Goal: Check status: Check status

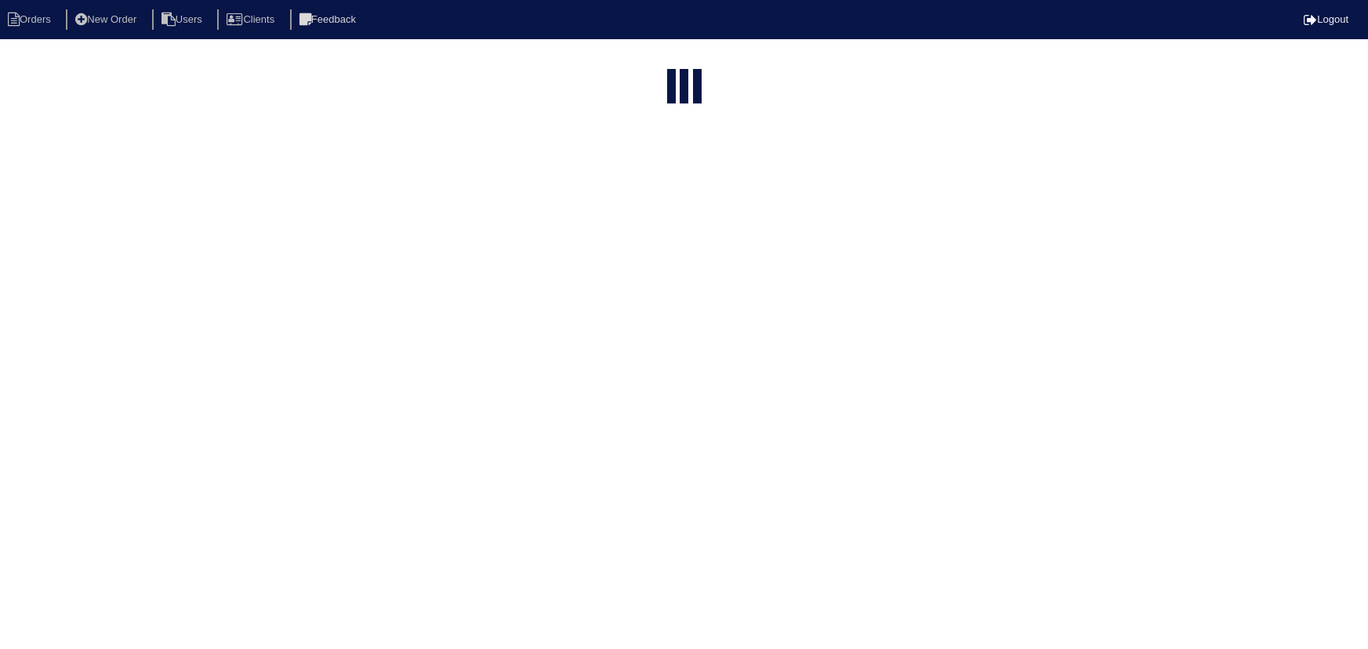
select select "15"
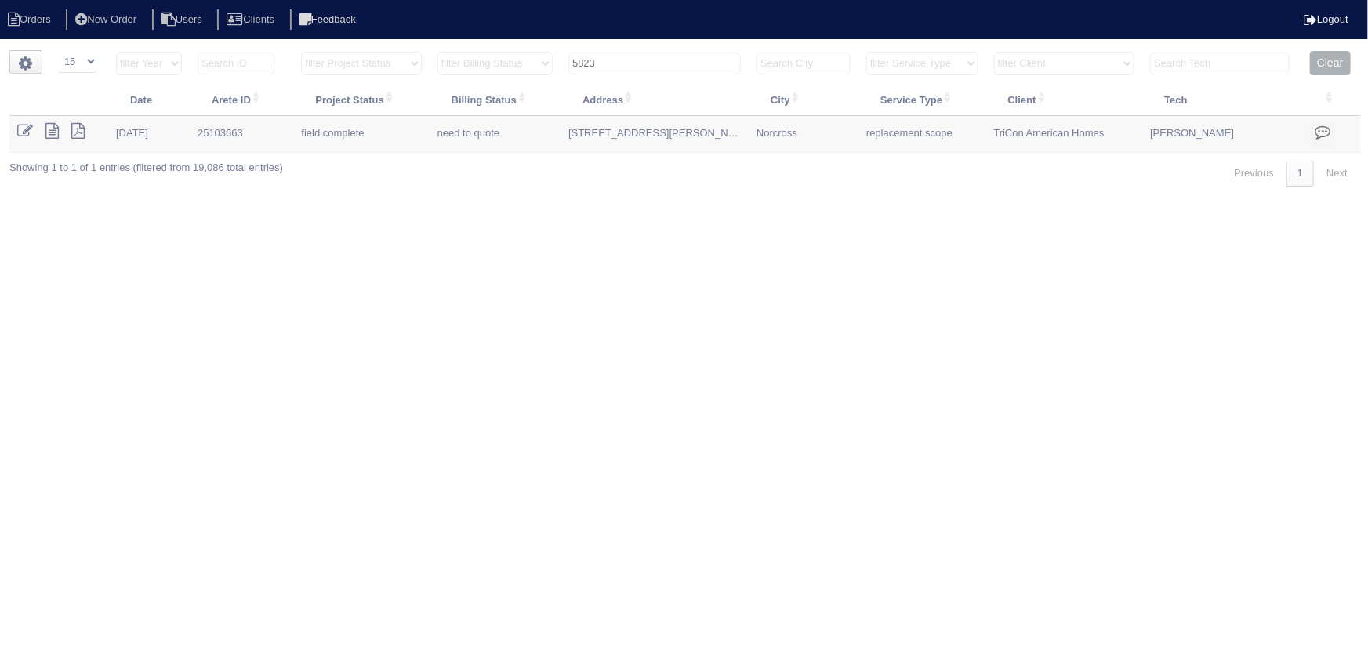
click at [645, 55] on input "5823" at bounding box center [654, 64] width 173 height 22
click at [644, 55] on input "5823" at bounding box center [654, 64] width 173 height 22
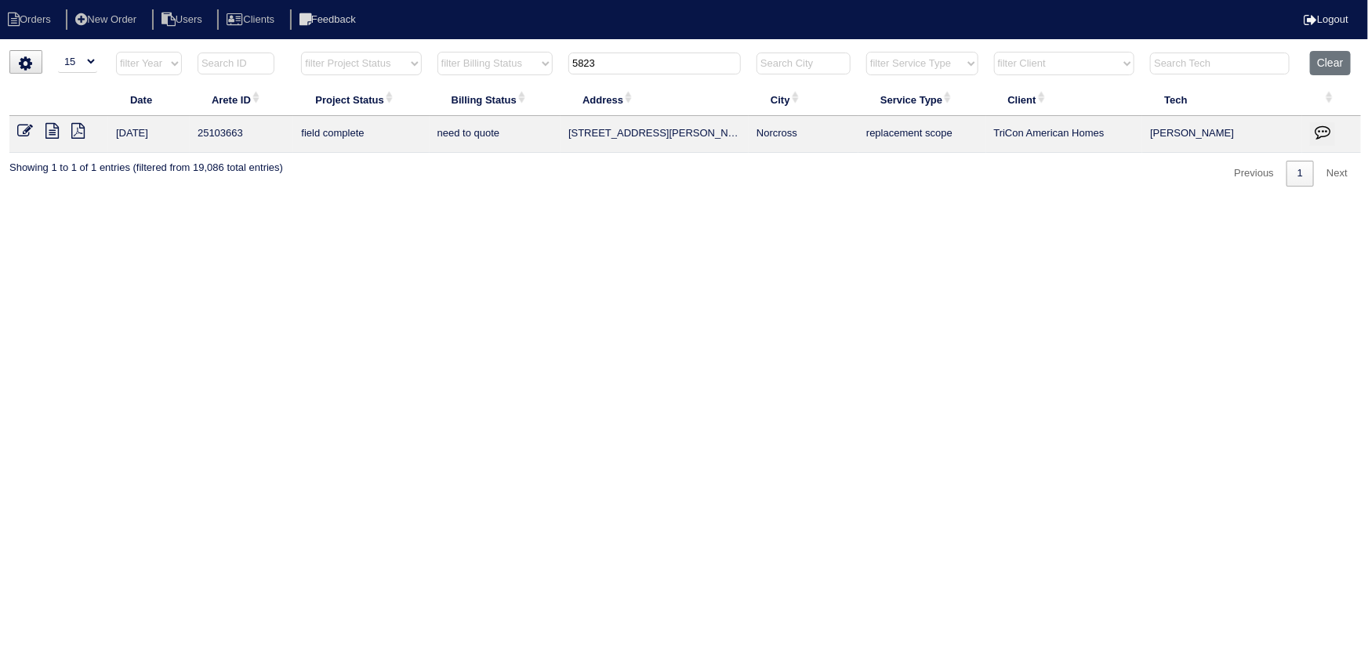
click at [644, 55] on input "5823" at bounding box center [654, 64] width 173 height 22
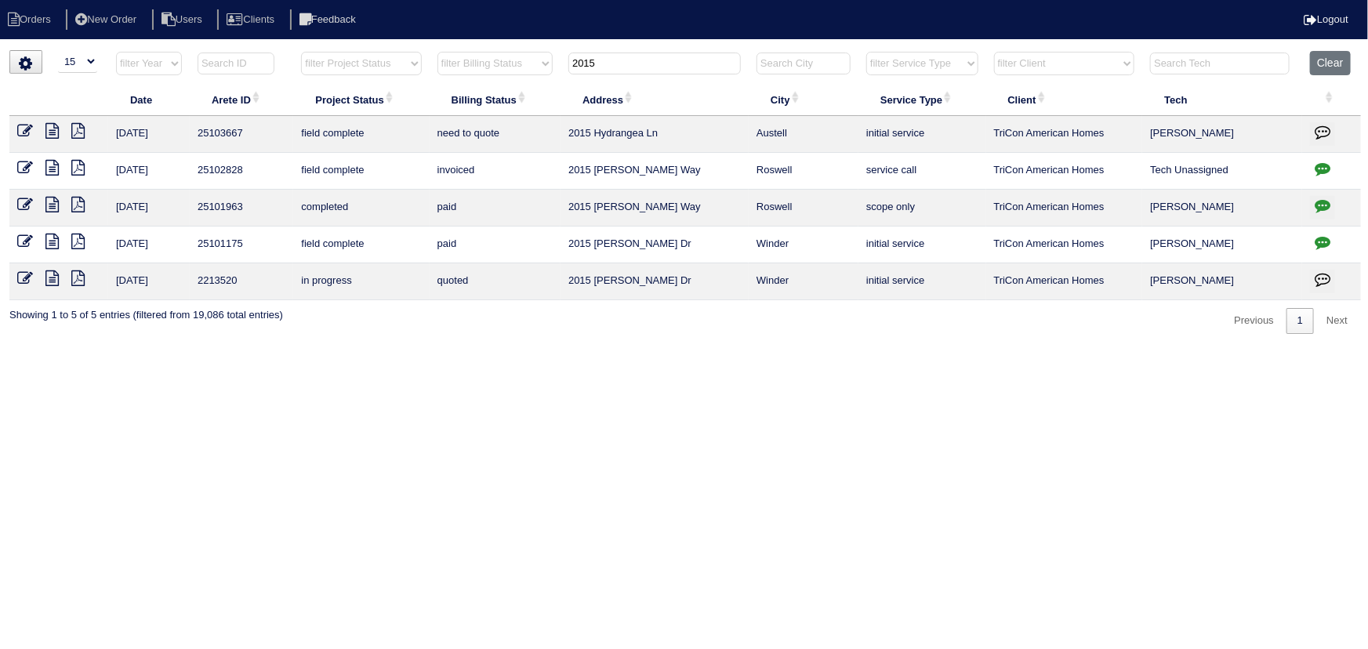
type input "2015"
click at [49, 134] on icon at bounding box center [51, 131] width 13 height 16
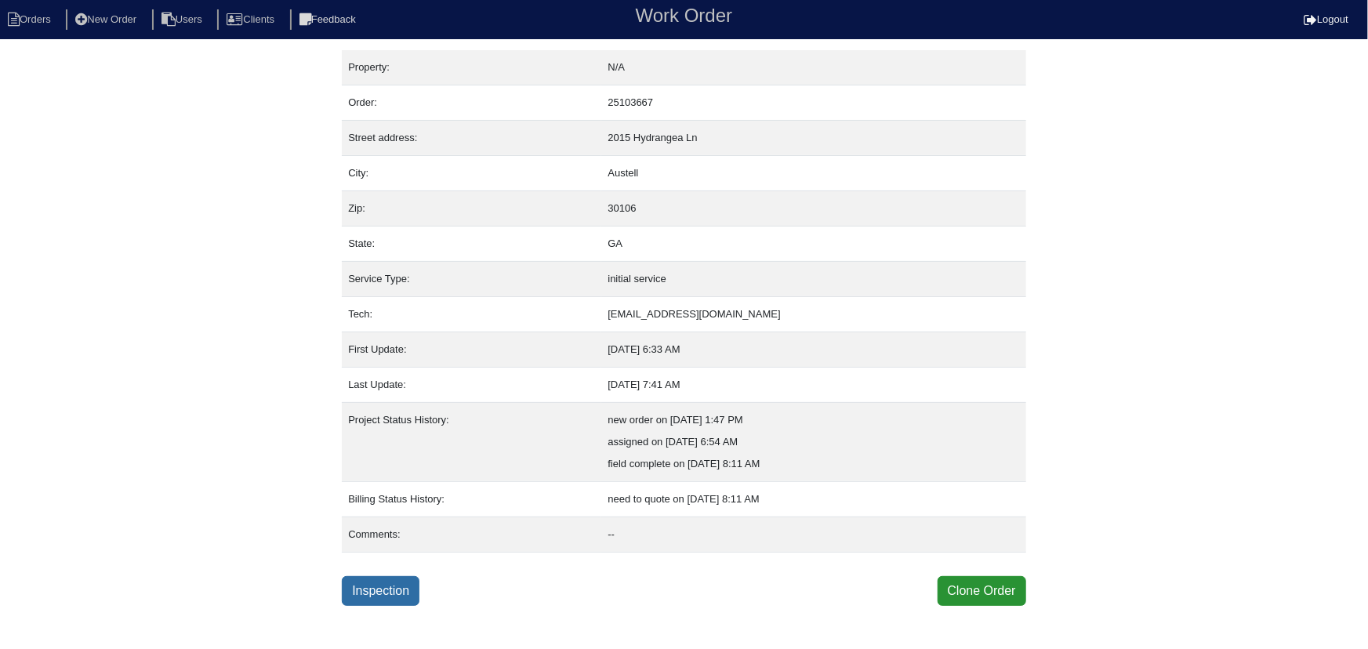
click at [366, 589] on link "Inspection" at bounding box center [381, 591] width 78 height 30
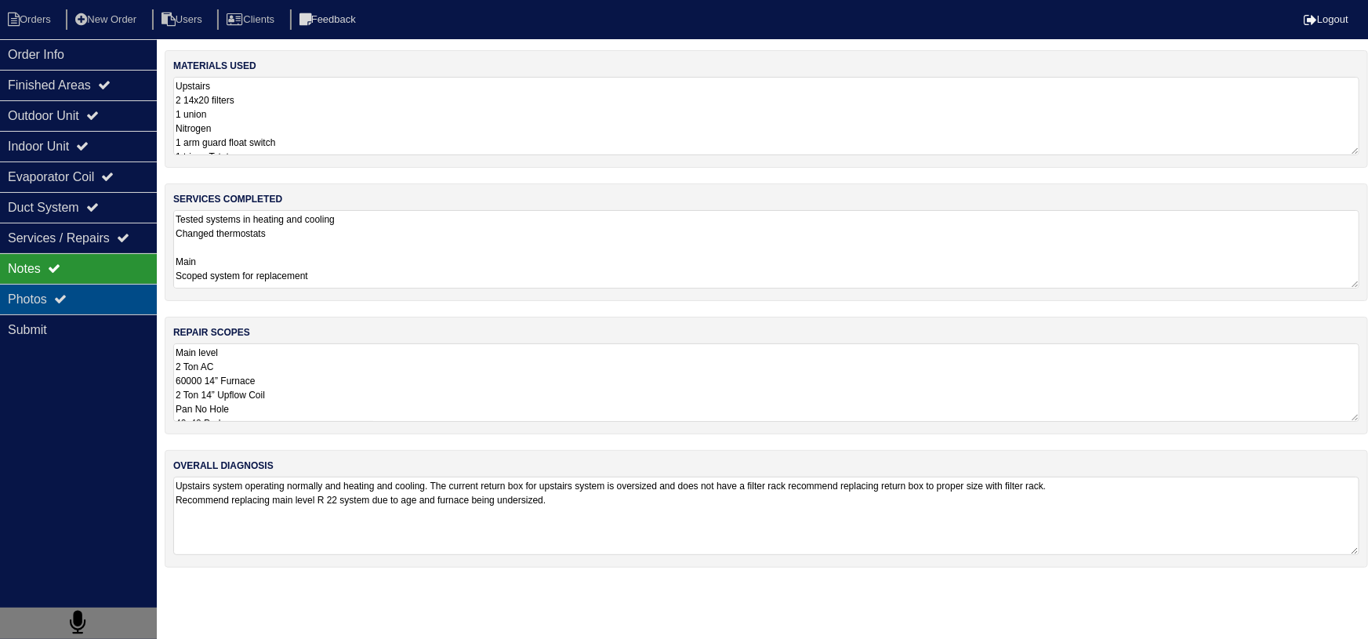
click at [67, 299] on icon at bounding box center [60, 298] width 13 height 13
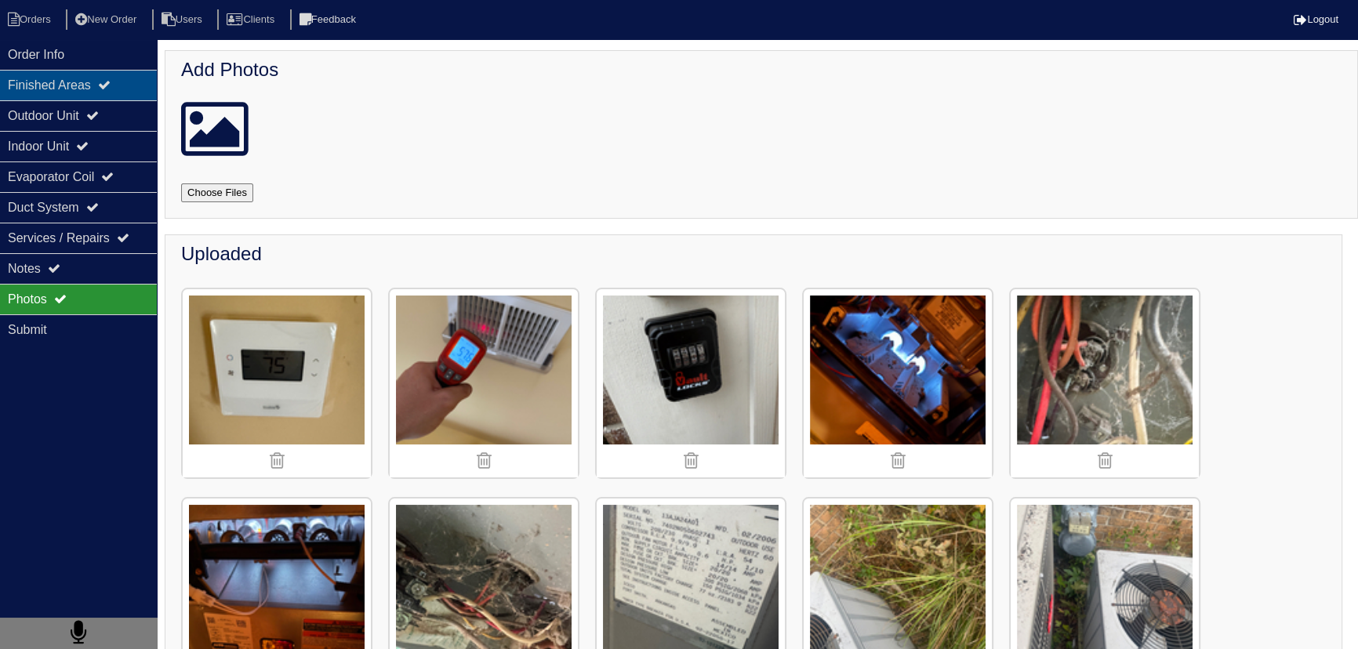
click at [80, 78] on div "Finished Areas" at bounding box center [78, 85] width 157 height 31
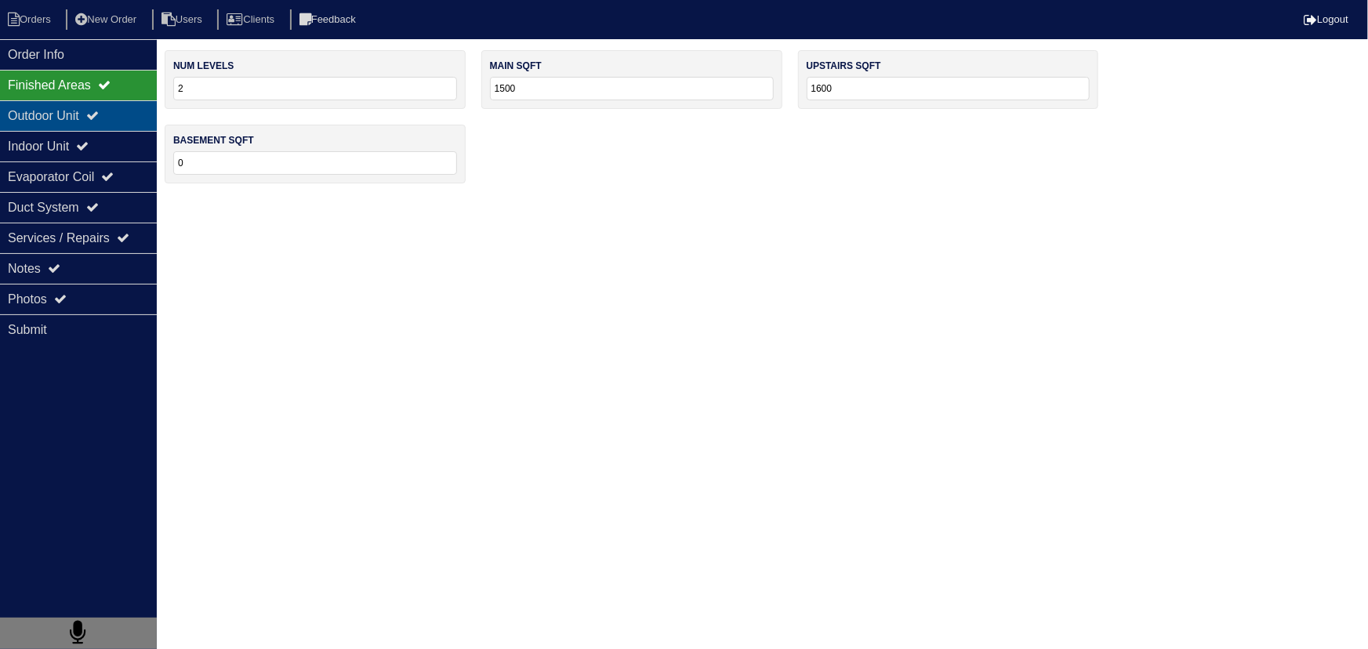
click at [111, 125] on div "Outdoor Unit" at bounding box center [78, 115] width 157 height 31
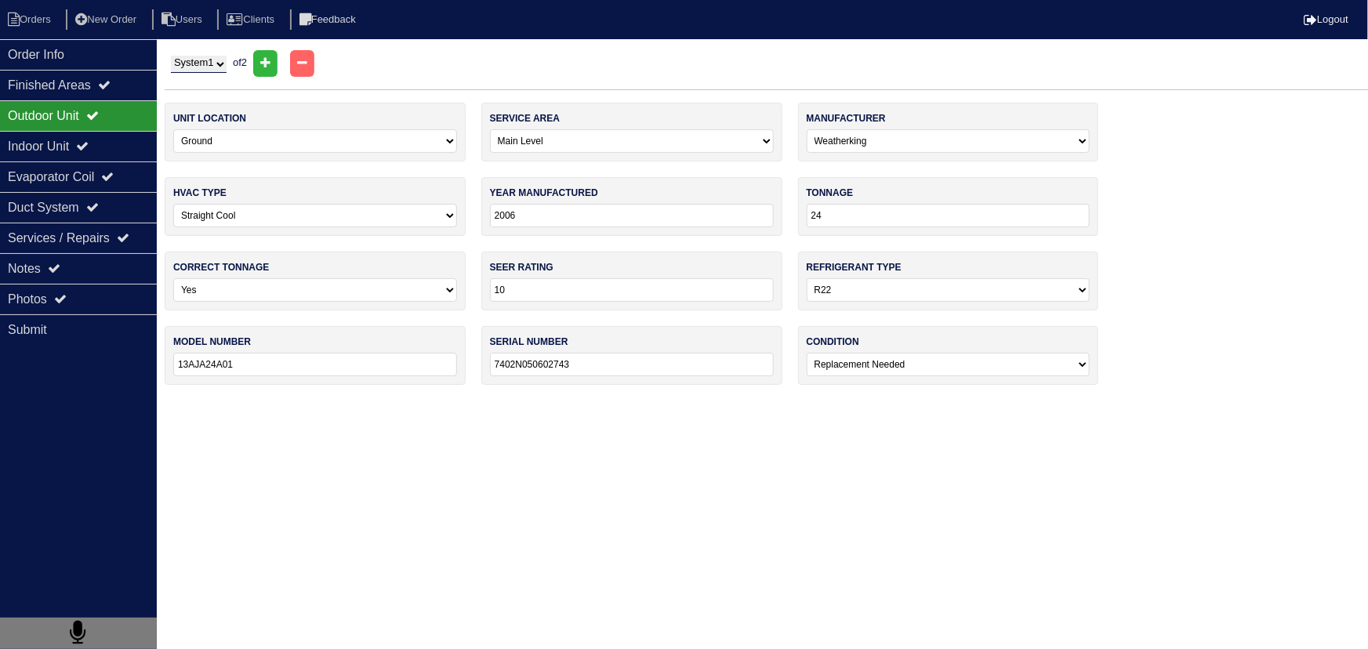
click at [205, 64] on select "System 1 System 2" at bounding box center [199, 64] width 56 height 17
click at [75, 284] on div "Photos" at bounding box center [78, 299] width 157 height 31
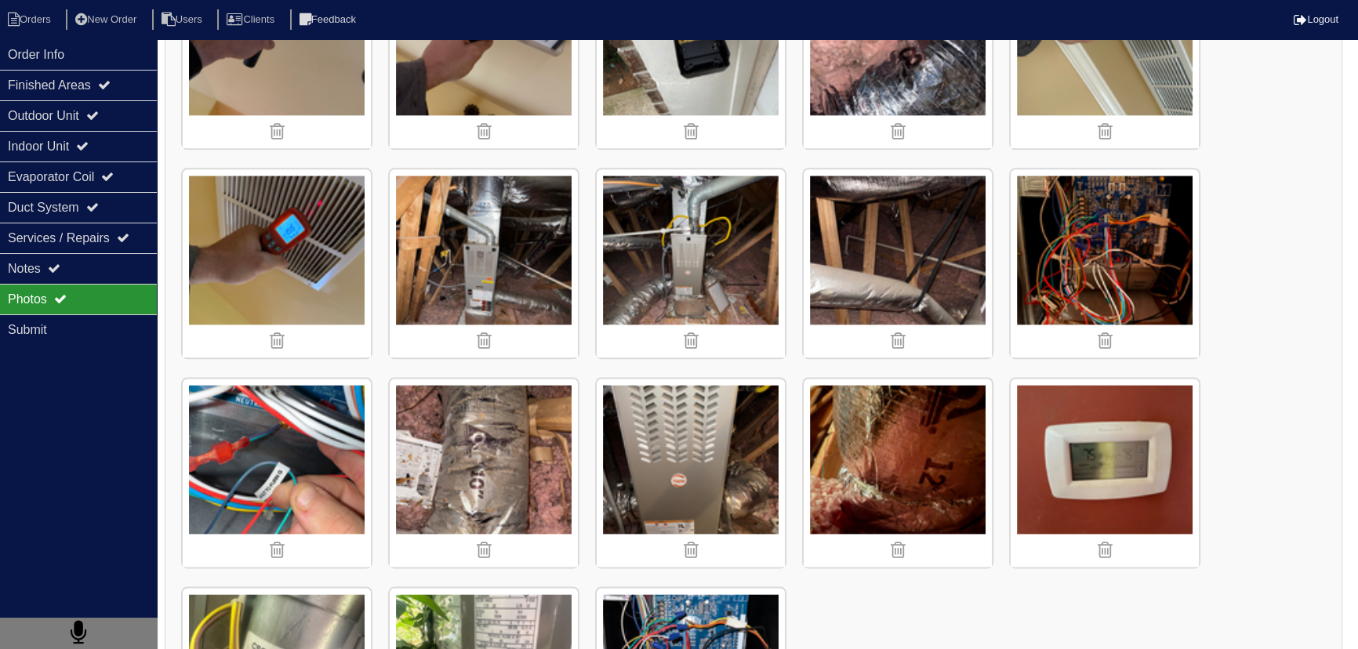
scroll to position [2423, 0]
click at [487, 265] on img at bounding box center [484, 263] width 188 height 188
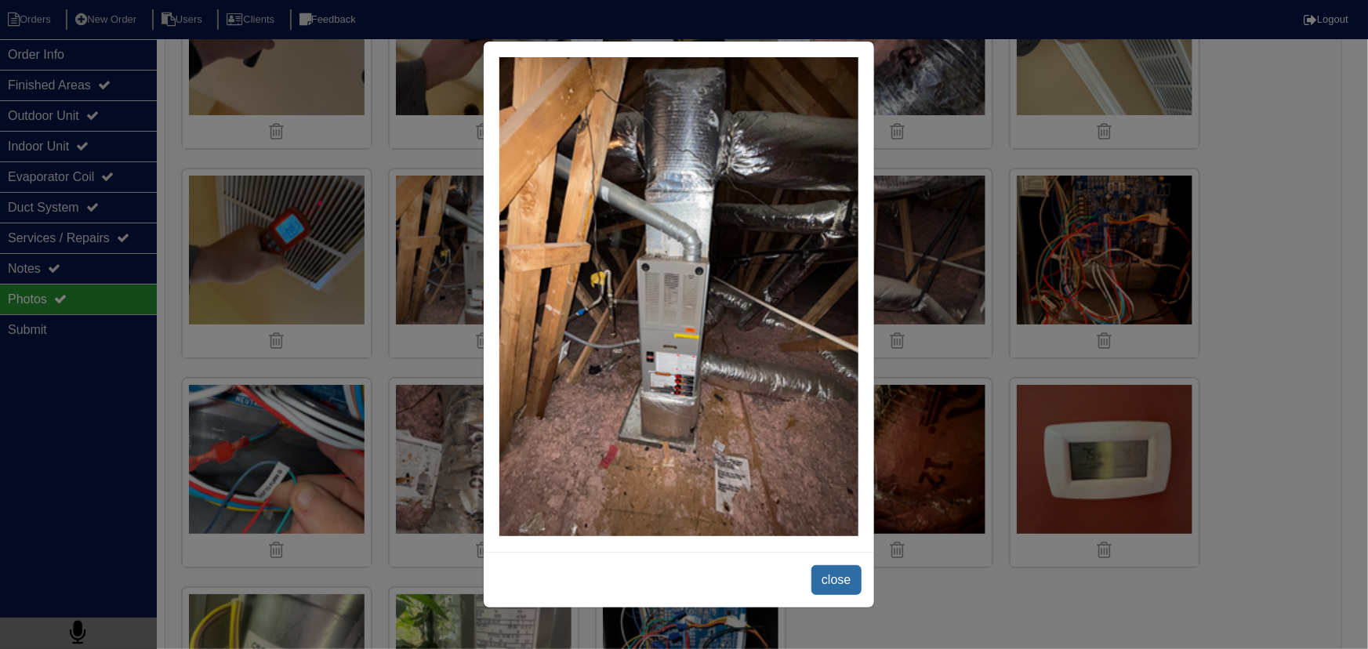
click at [847, 580] on span "close" at bounding box center [836, 580] width 49 height 30
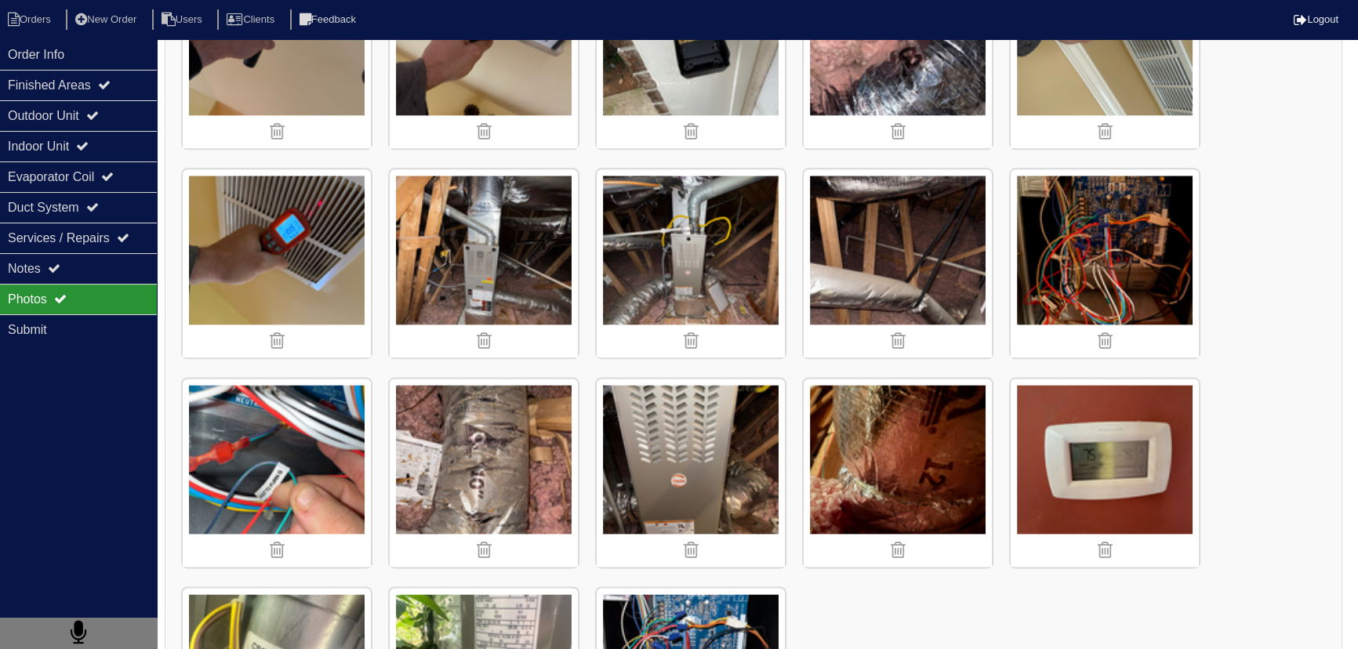
click at [713, 249] on img at bounding box center [691, 263] width 188 height 188
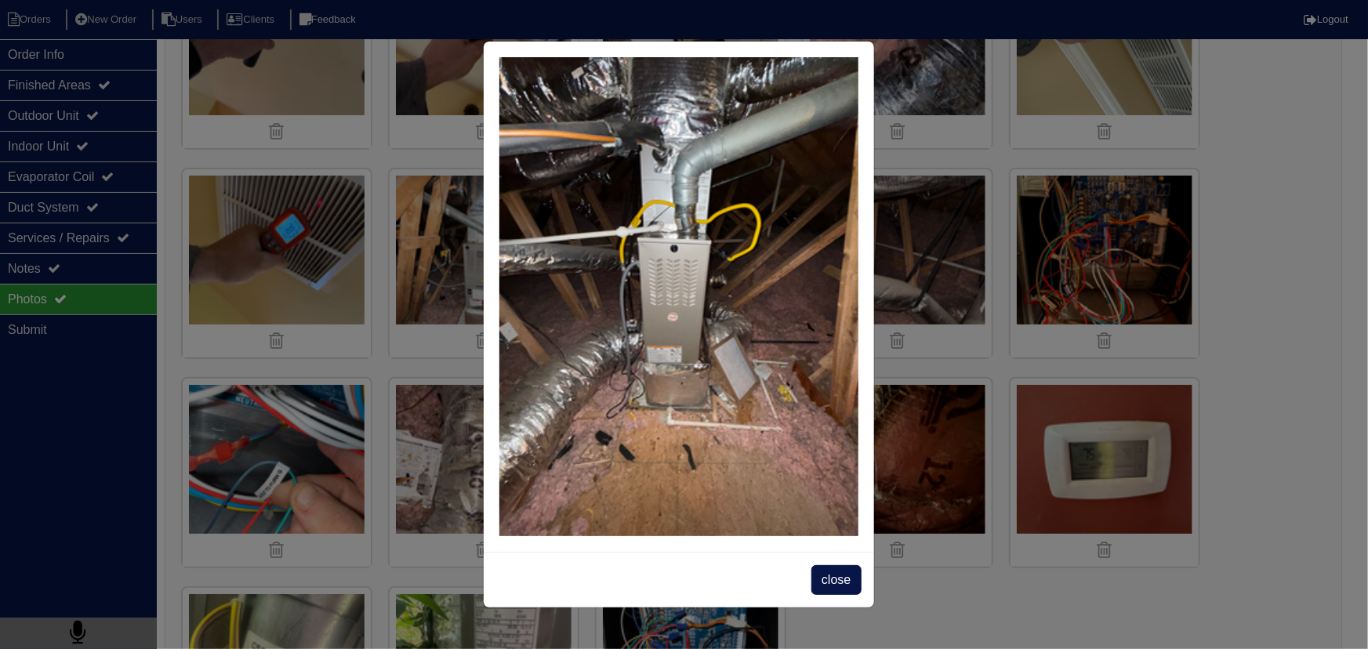
drag, startPoint x: 845, startPoint y: 589, endPoint x: 643, endPoint y: 469, distance: 235.2
click at [845, 587] on span "close" at bounding box center [836, 580] width 49 height 30
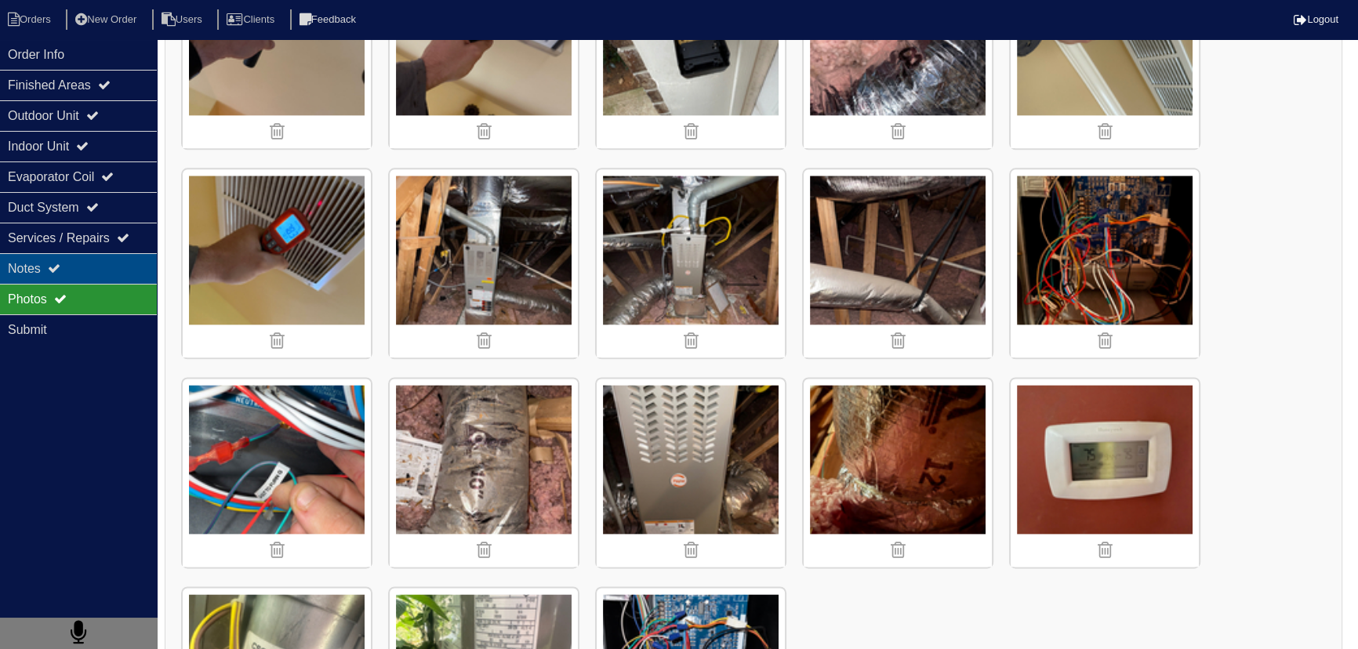
click at [23, 262] on div "Notes" at bounding box center [78, 268] width 157 height 31
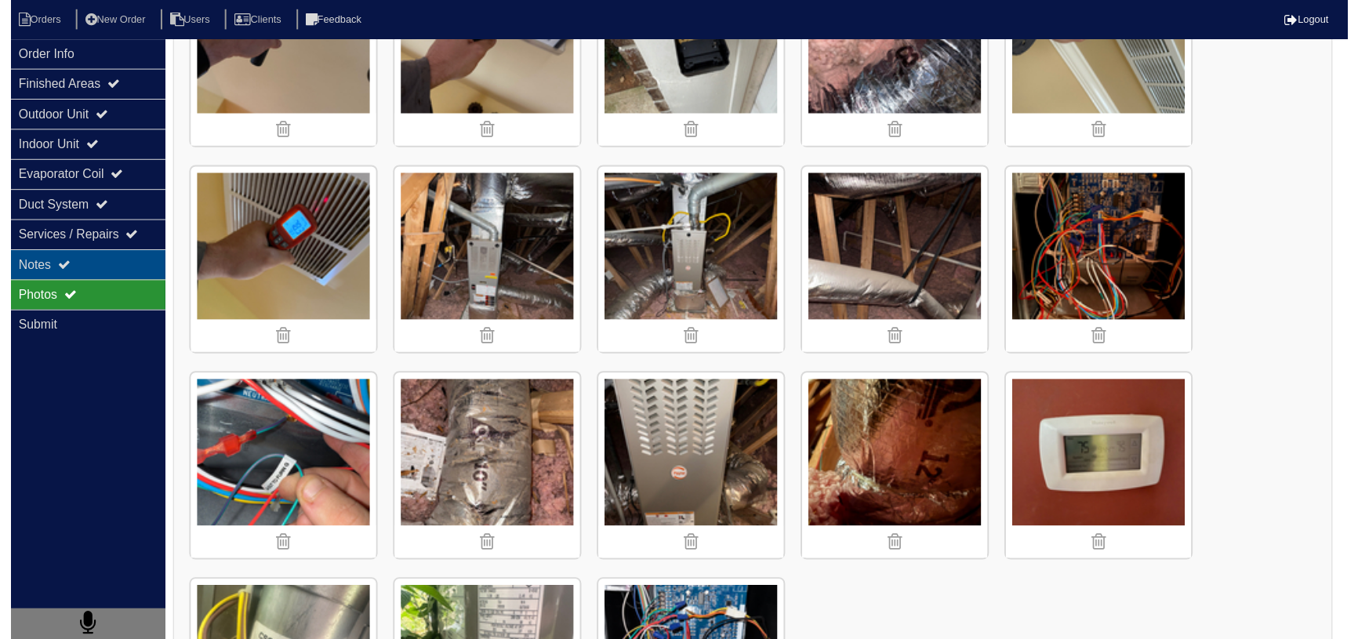
scroll to position [0, 0]
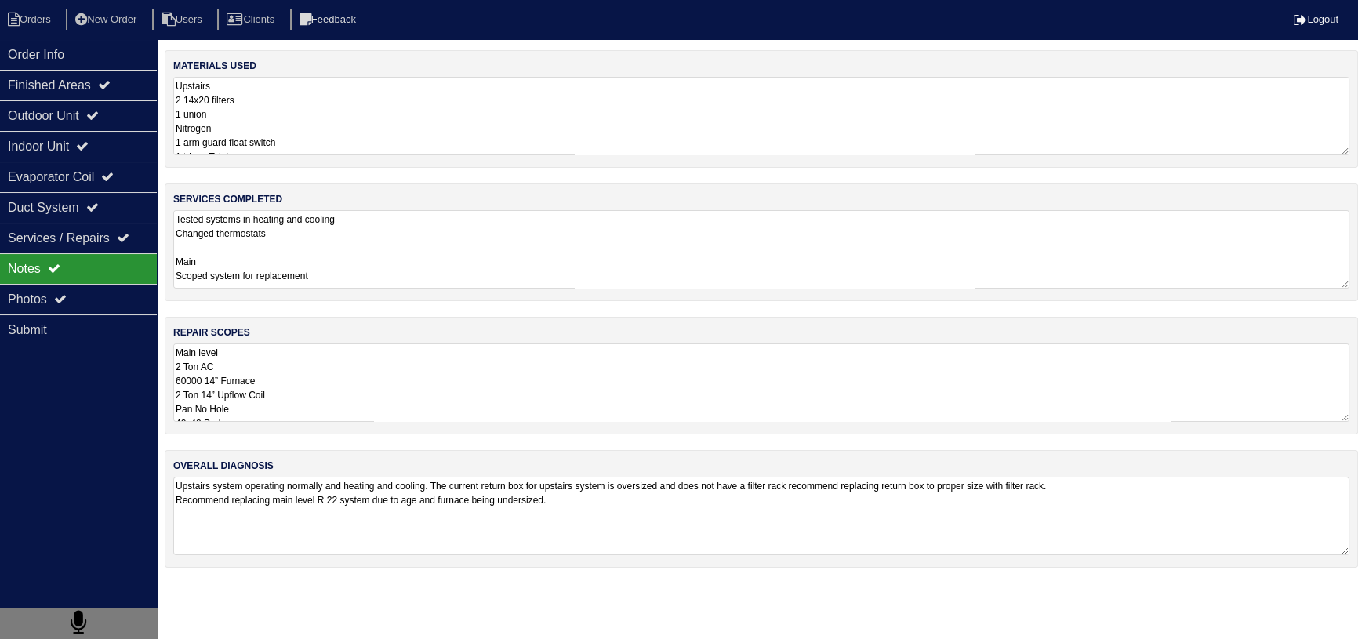
click at [288, 399] on textarea "Main level 2 Ton AC 60000 14” Furnace 2 Ton 14” Upflow Coil Pan No Hole 40x40 P…" at bounding box center [761, 382] width 1176 height 78
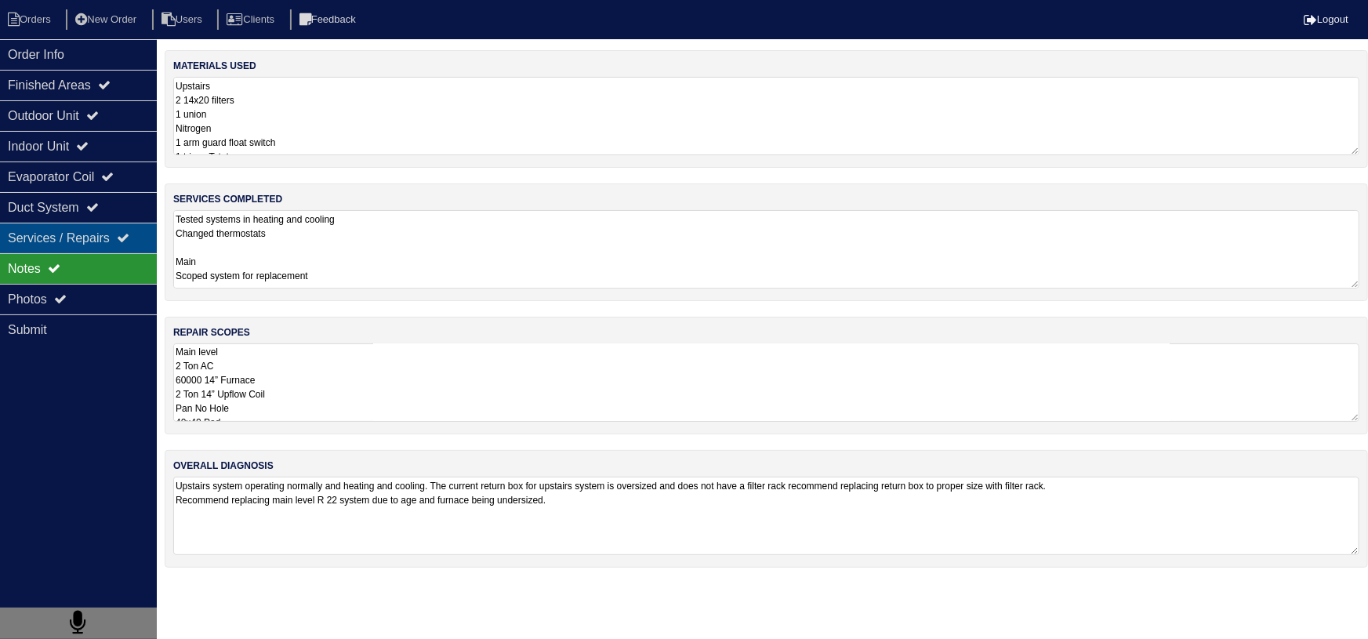
drag, startPoint x: 107, startPoint y: 273, endPoint x: 107, endPoint y: 245, distance: 28.2
click at [107, 262] on div "Notes" at bounding box center [78, 268] width 157 height 31
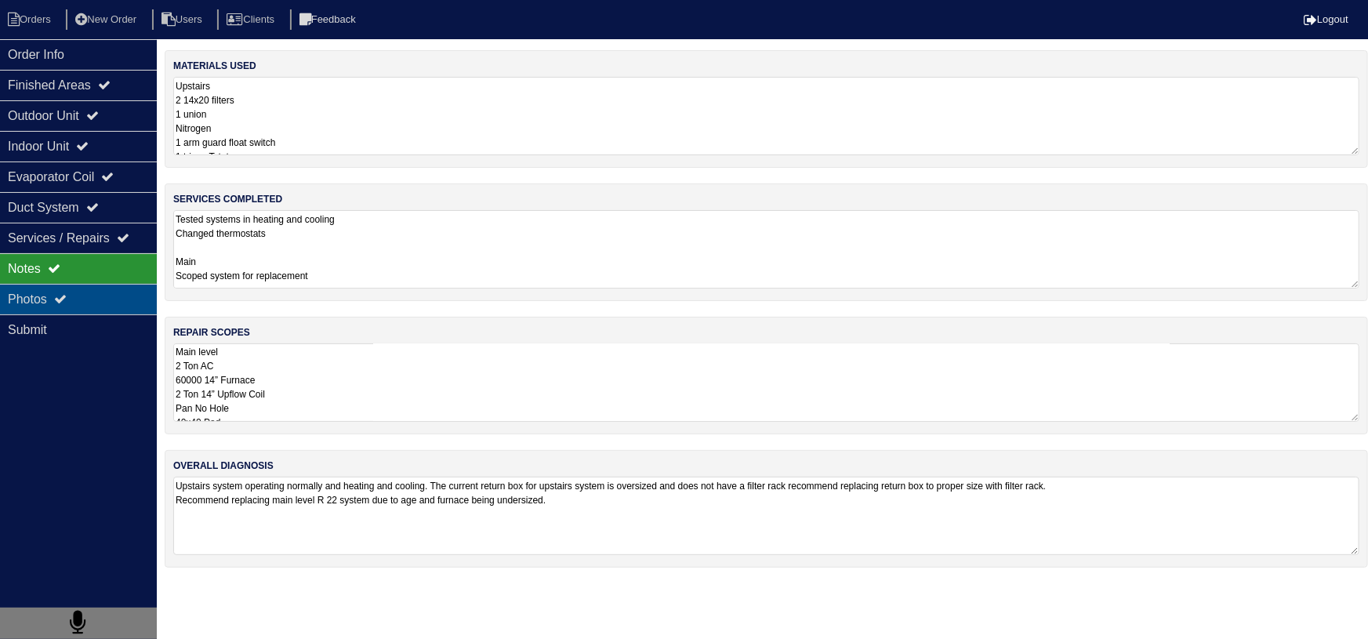
click at [143, 292] on div "Photos" at bounding box center [78, 299] width 157 height 31
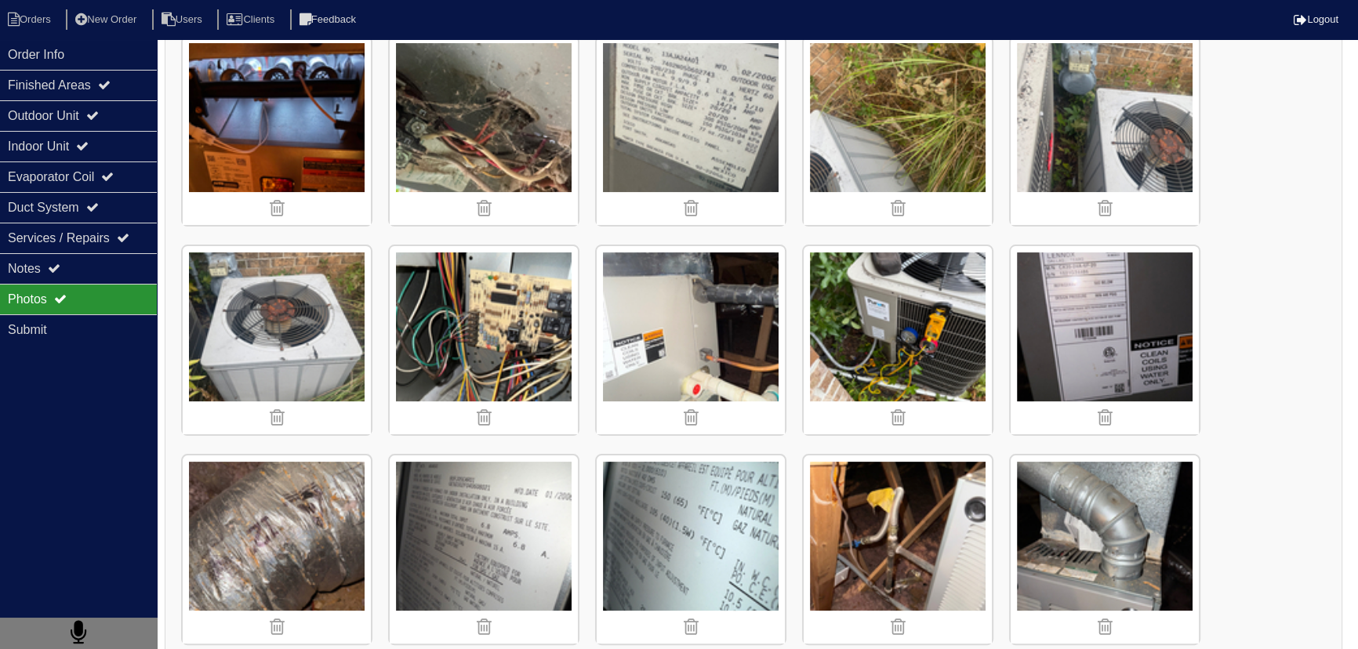
scroll to position [499, 0]
